Goal: Transaction & Acquisition: Subscribe to service/newsletter

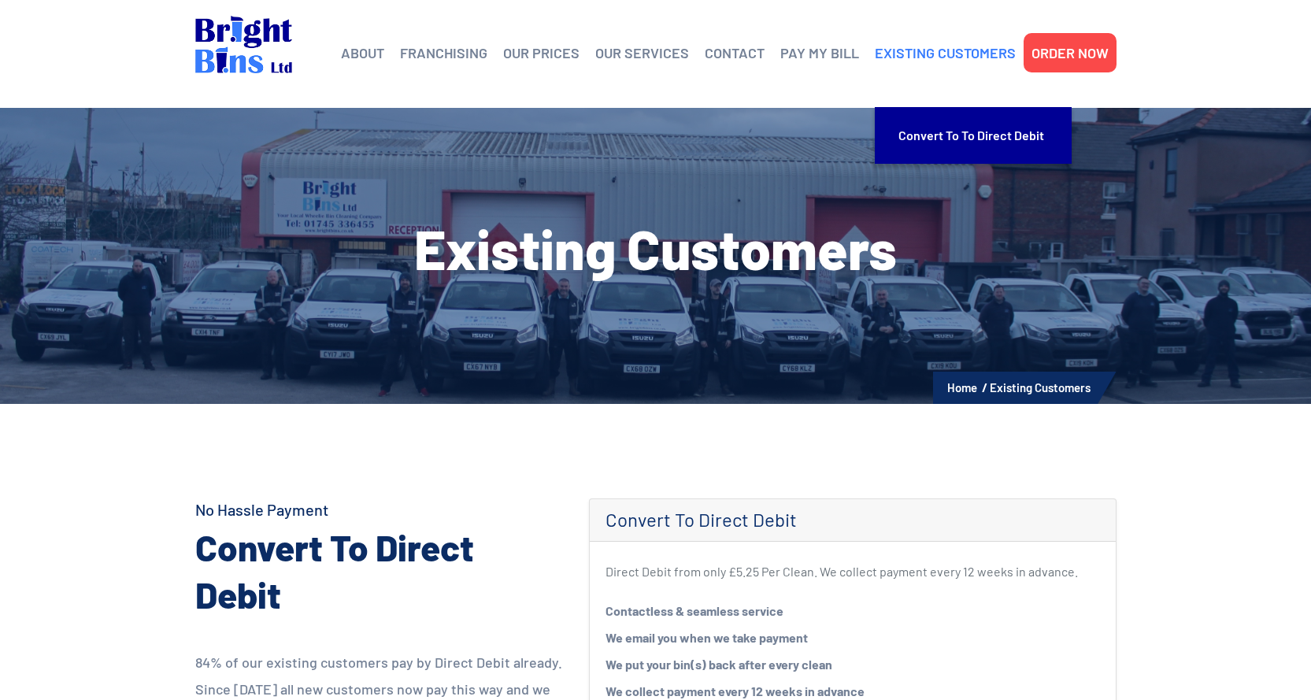
click at [922, 57] on link "EXISTING CUSTOMERS" at bounding box center [945, 53] width 141 height 24
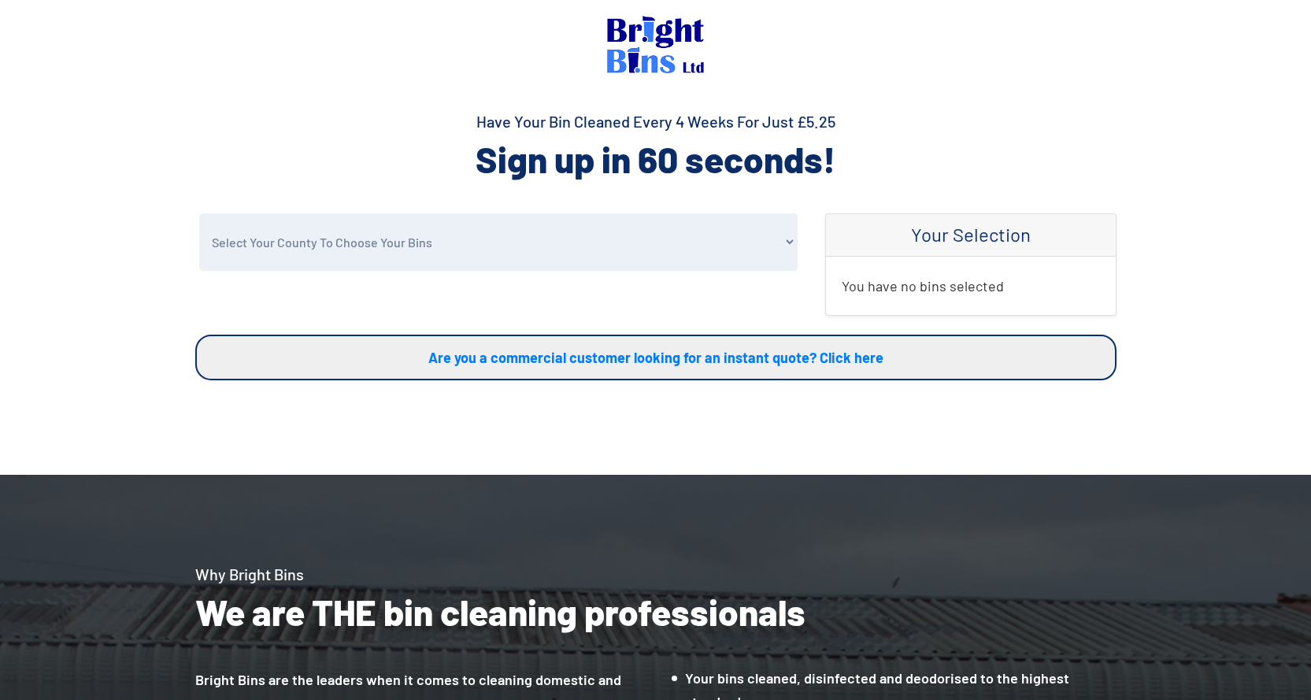
click at [414, 247] on select "Select Your County To Choose Your Bins Cheshire Conwy Denbighshire Flintshire S…" at bounding box center [498, 241] width 598 height 57
select select "Shropshire"
click at [199, 213] on select "Select Your County To Choose Your Bins Cheshire Conwy Denbighshire Flintshire S…" at bounding box center [498, 241] width 598 height 57
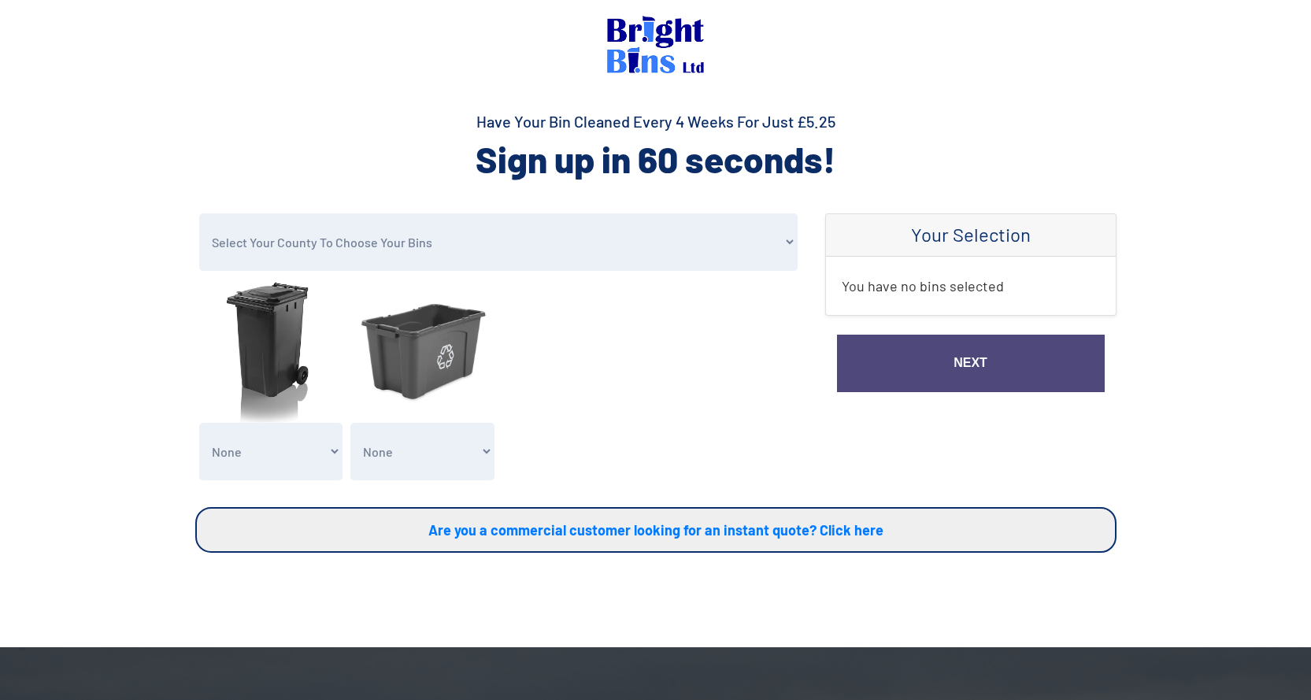
click at [275, 451] on select "None General Waste Bin - X1 (£5.25) General Waste Bin - X2 (£10.50) General Was…" at bounding box center [271, 451] width 144 height 57
select select "1"
click at [199, 423] on select "None General Waste Bin - X1 (£5.25) General Waste Bin - X2 (£10.50) General Was…" at bounding box center [271, 451] width 144 height 57
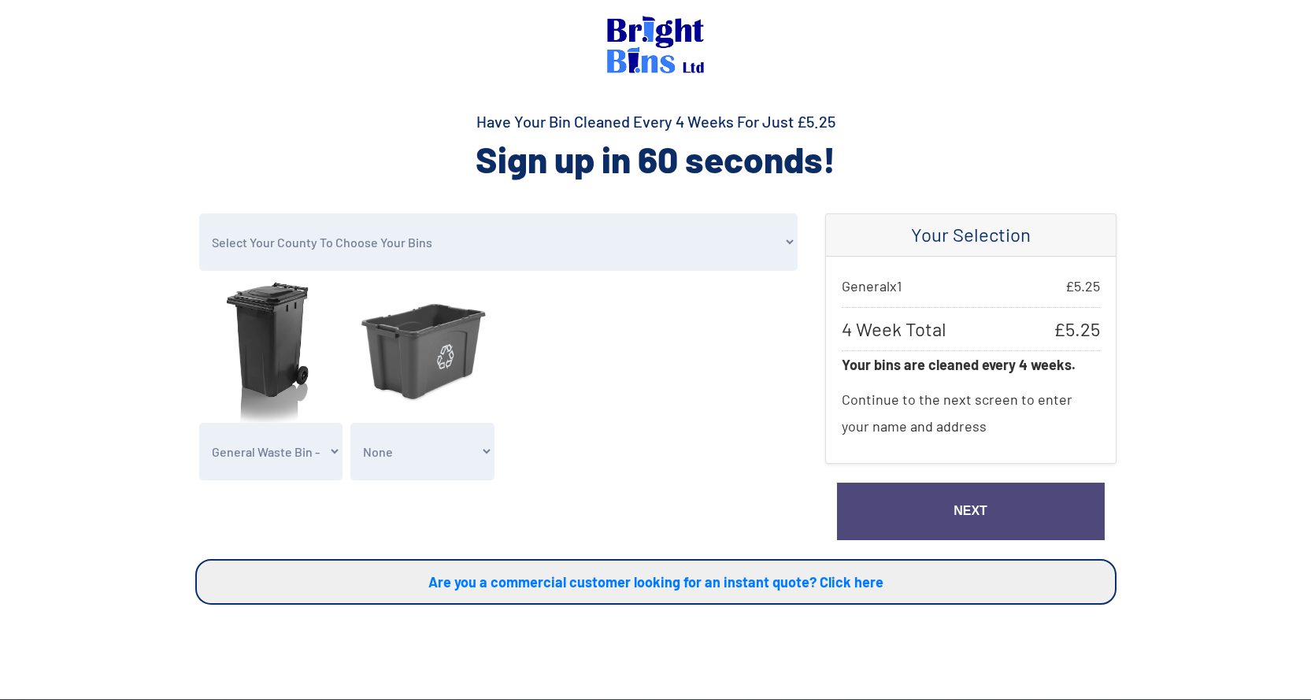
click at [871, 507] on link "Next" at bounding box center [971, 511] width 268 height 57
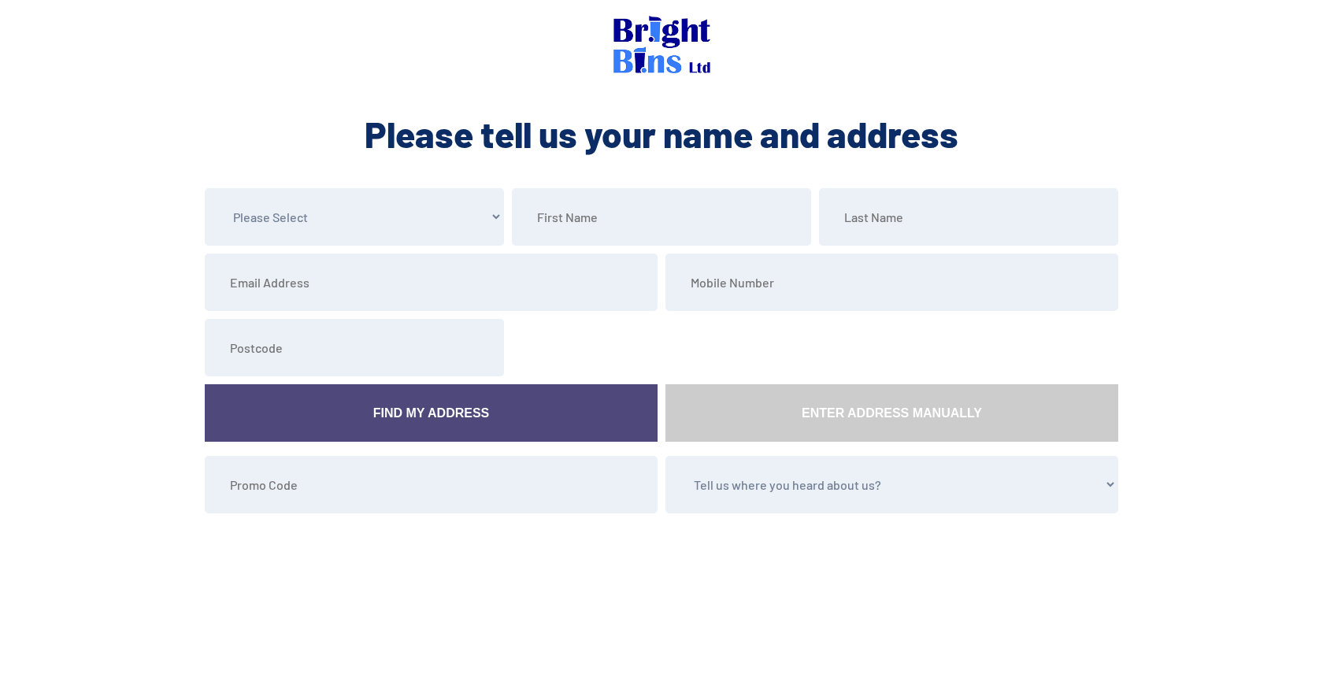
click at [374, 233] on select "Please Select Mr Mrs Miss Ms Dr Other" at bounding box center [354, 216] width 299 height 57
select select "Mrs"
click at [205, 188] on select "Please Select Mr Mrs Miss Ms Dr Other" at bounding box center [354, 216] width 299 height 57
click at [606, 214] on input "text" at bounding box center [661, 216] width 299 height 57
type input "Christine"
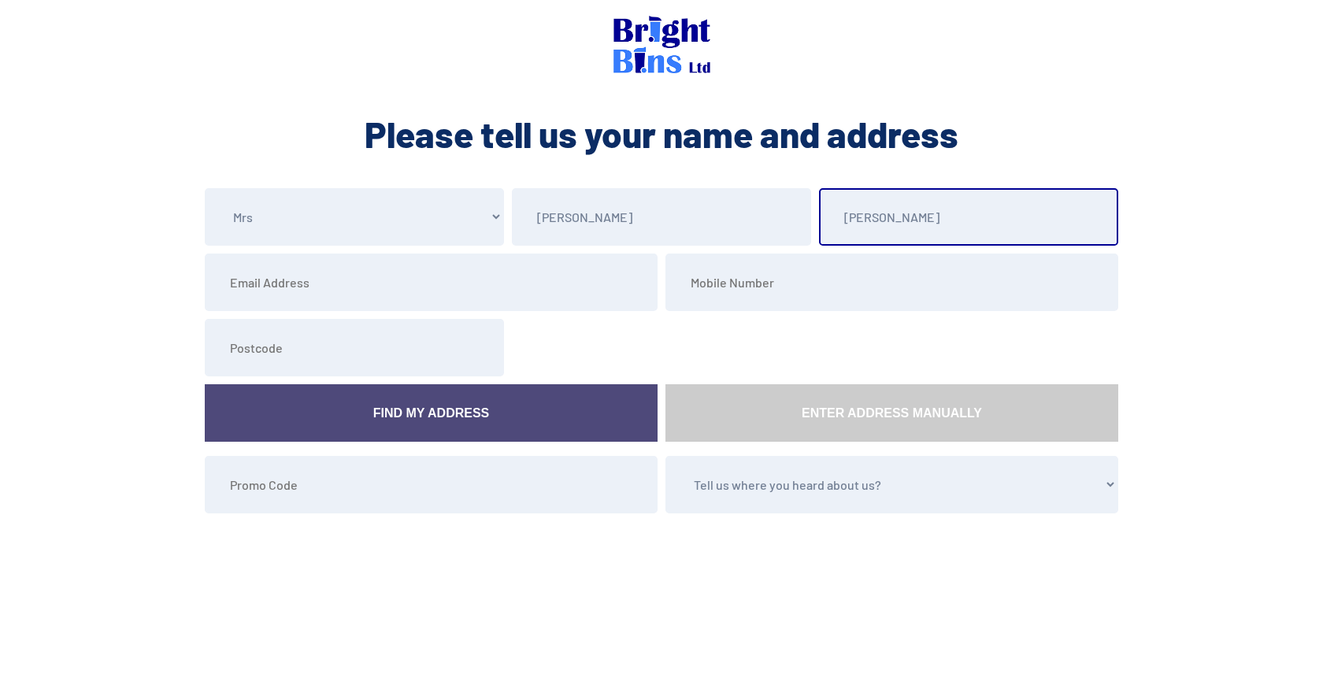
type input "Jones"
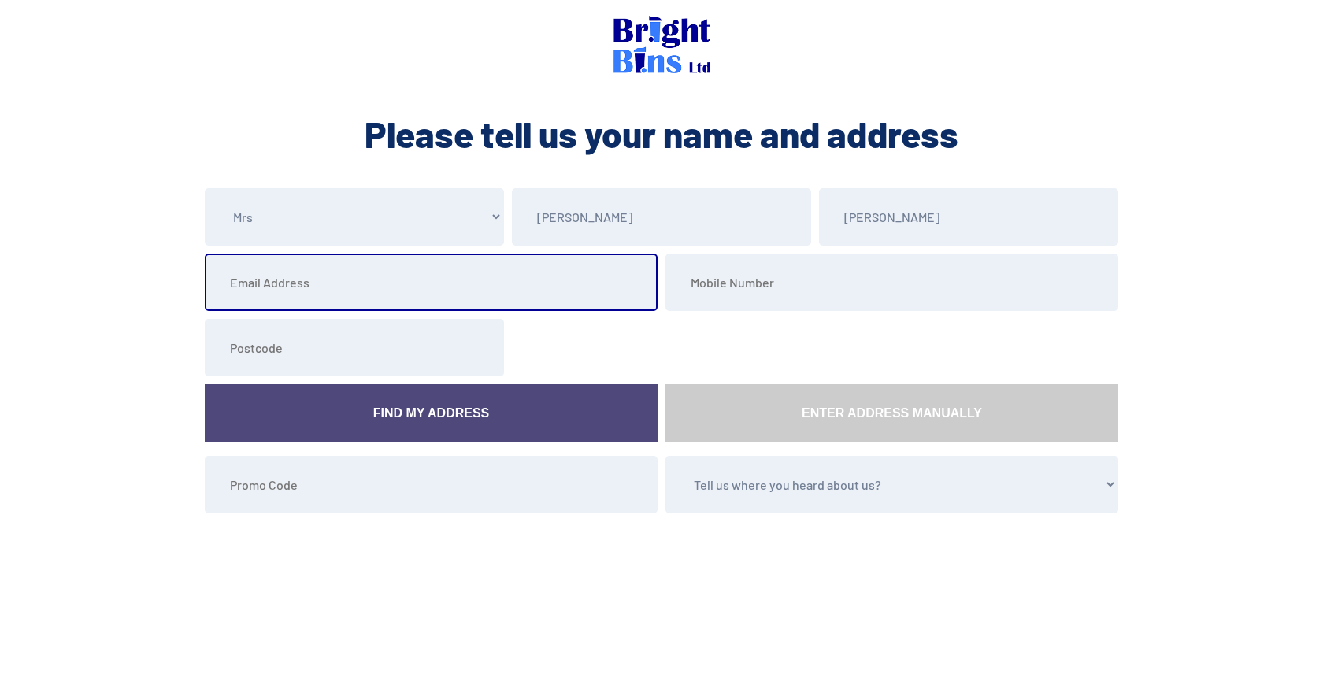
click at [287, 294] on input "email" at bounding box center [431, 282] width 453 height 57
type input "kizzie4612@hotmail.co.uk"
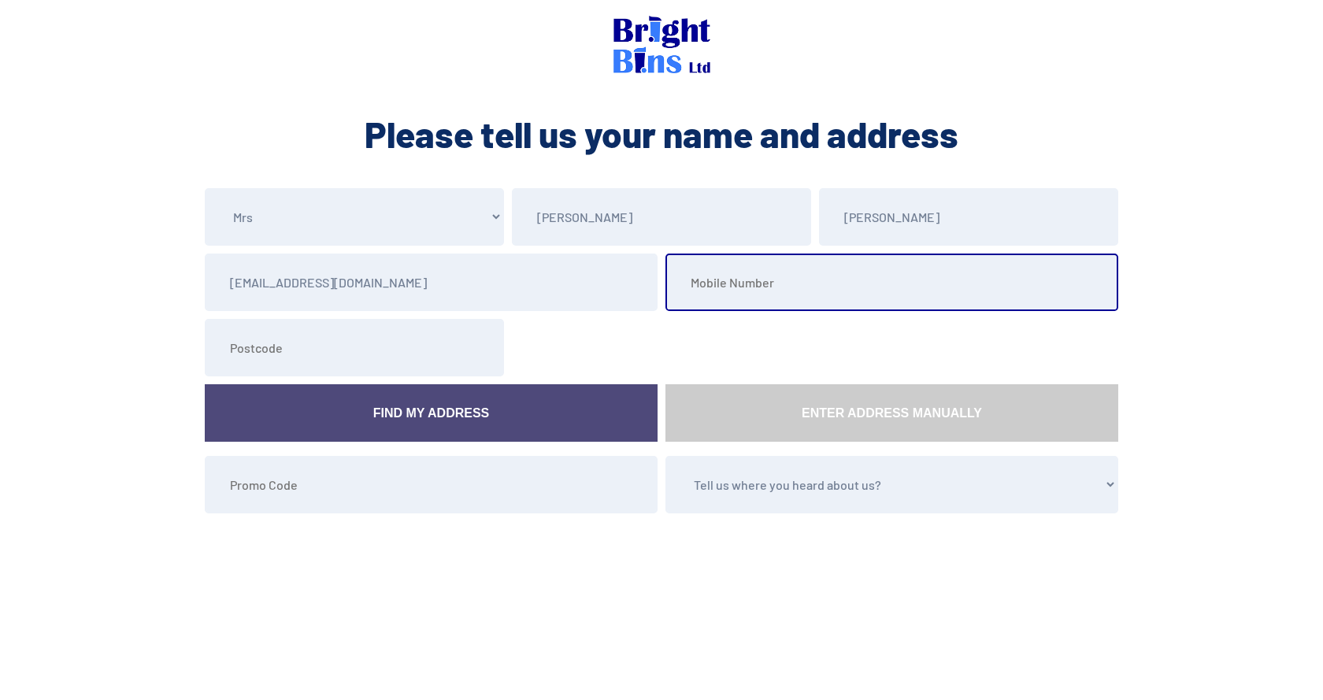
click at [795, 298] on input "tel" at bounding box center [891, 282] width 453 height 57
click at [743, 296] on input "tel" at bounding box center [891, 282] width 453 height 57
type input "07791120406"
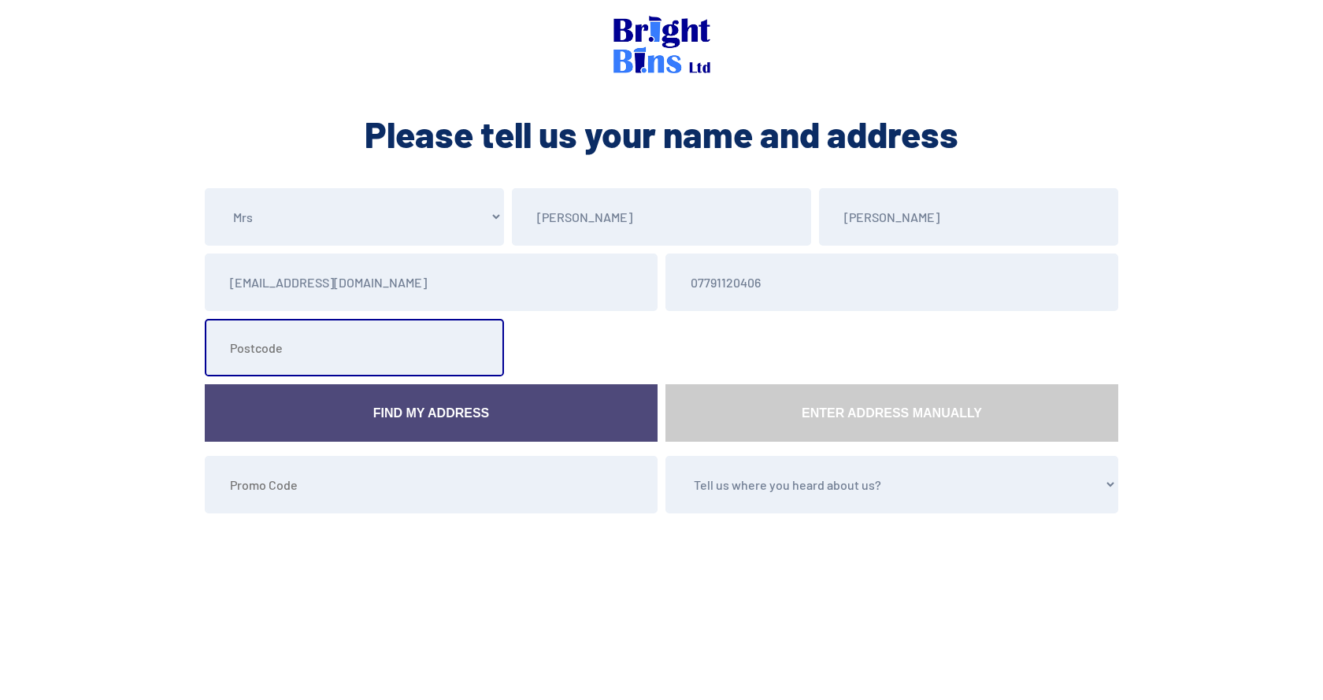
click at [321, 352] on input "text" at bounding box center [354, 347] width 299 height 57
type input "SY10 9FB"
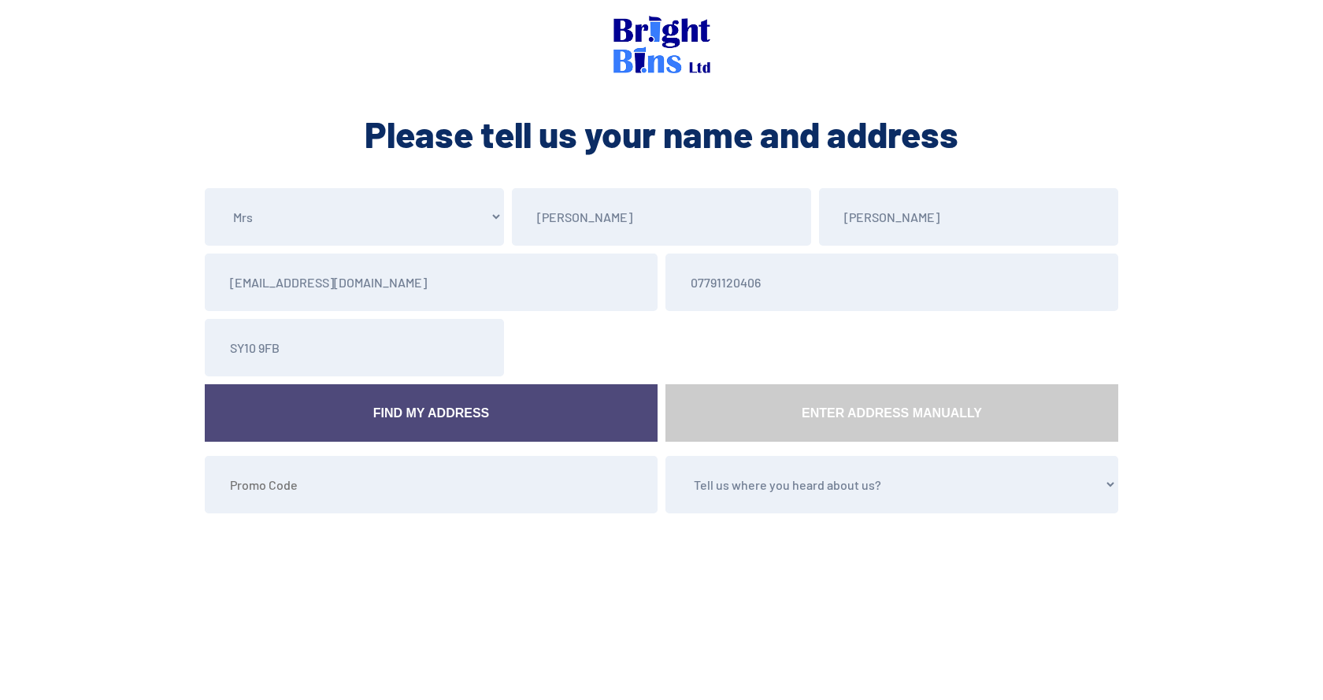
click at [418, 408] on link "Find My Address" at bounding box center [431, 412] width 453 height 57
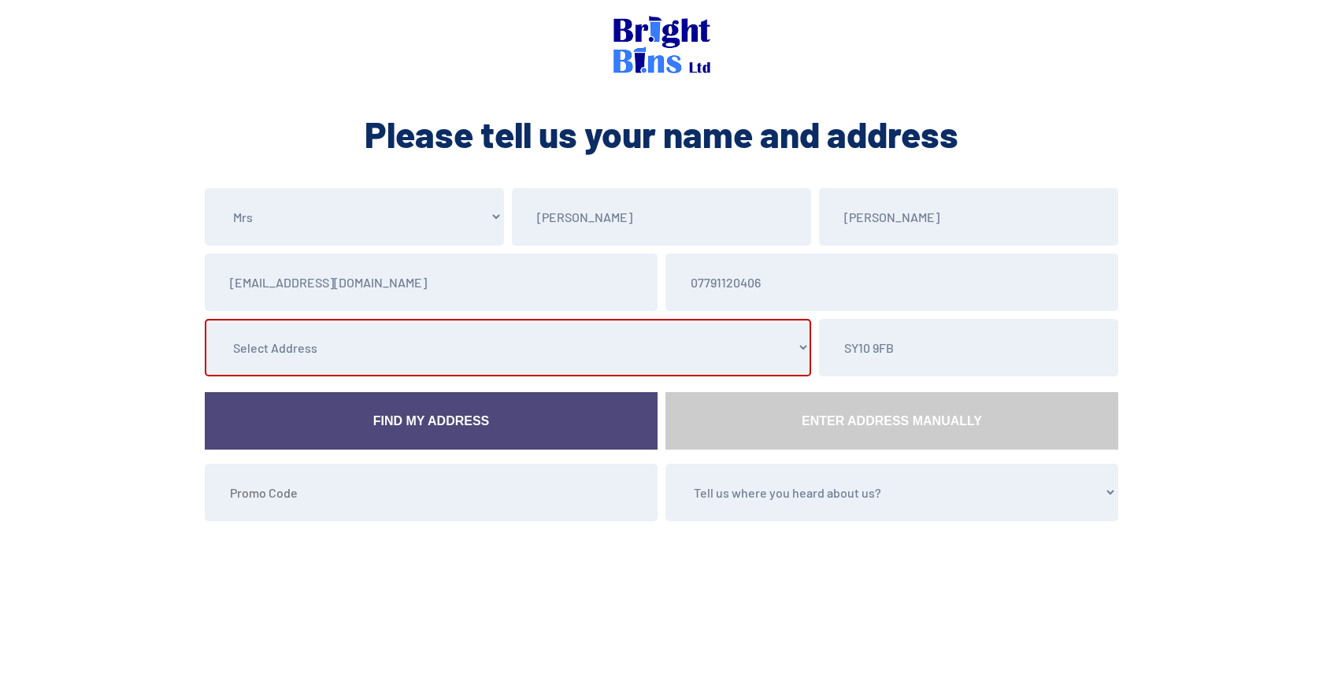
click at [391, 343] on select "Select Address Ramar Management Services Ltd, 2 Whitridge Way, , , Trefonen, Os…" at bounding box center [508, 347] width 606 height 57
select select "Shropshire"
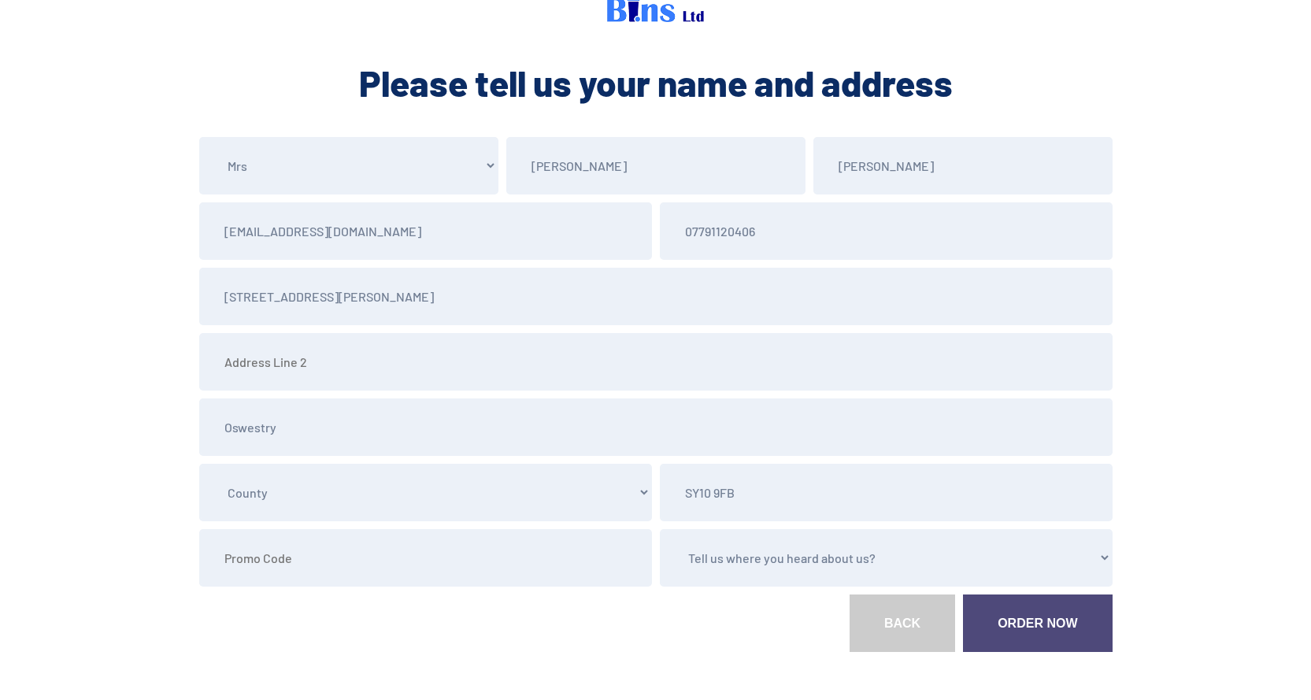
scroll to position [79, 0]
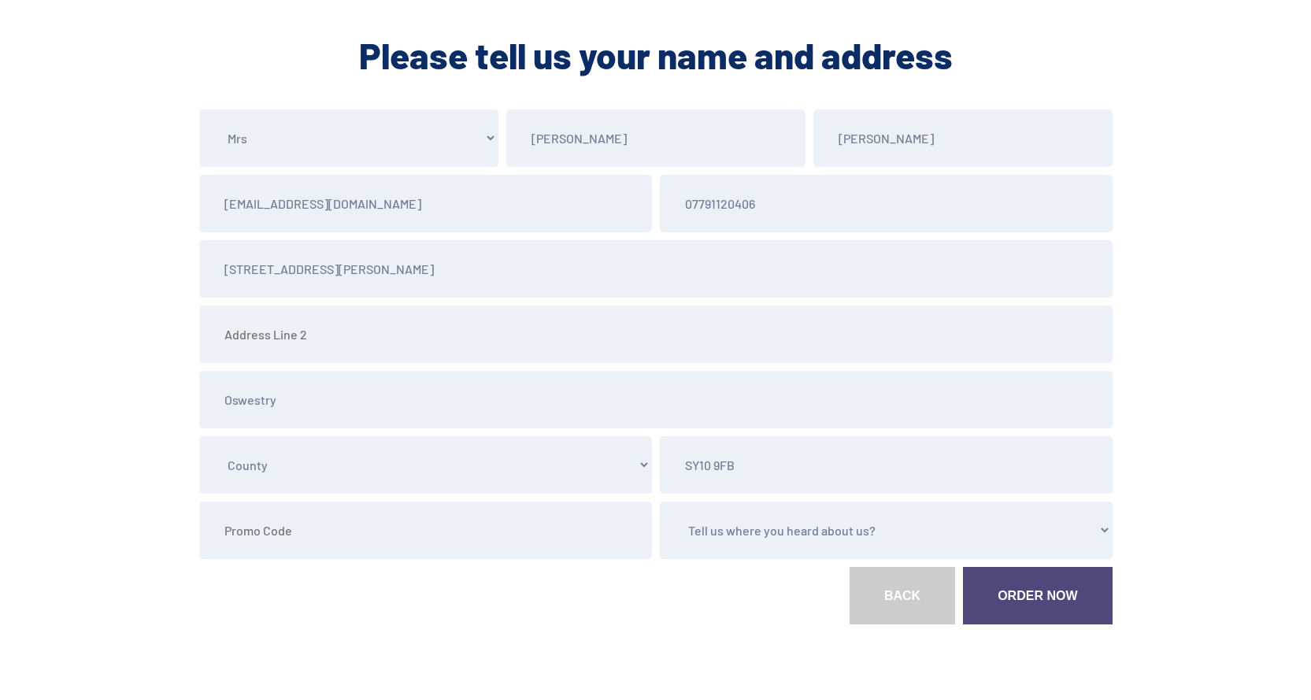
click at [761, 529] on select "Tell us where you heard about us? Word of Mouth Leaflet Sticker On Bin Spoke To…" at bounding box center [886, 530] width 453 height 57
select select "Word of Mouth"
click at [660, 502] on select "Tell us where you heard about us? Word of Mouth Leaflet Sticker On Bin Spoke To…" at bounding box center [886, 530] width 453 height 57
click at [1053, 590] on link "Order Now" at bounding box center [1037, 595] width 149 height 57
